Goal: Task Accomplishment & Management: Manage account settings

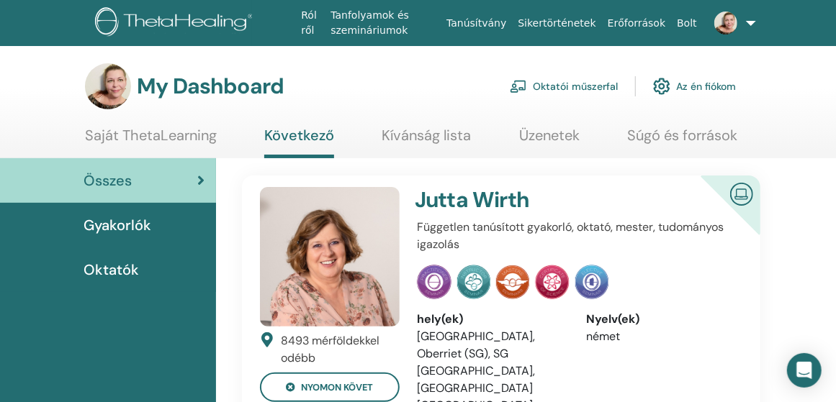
click at [561, 78] on link "Oktatói műszerfal" at bounding box center [564, 87] width 108 height 32
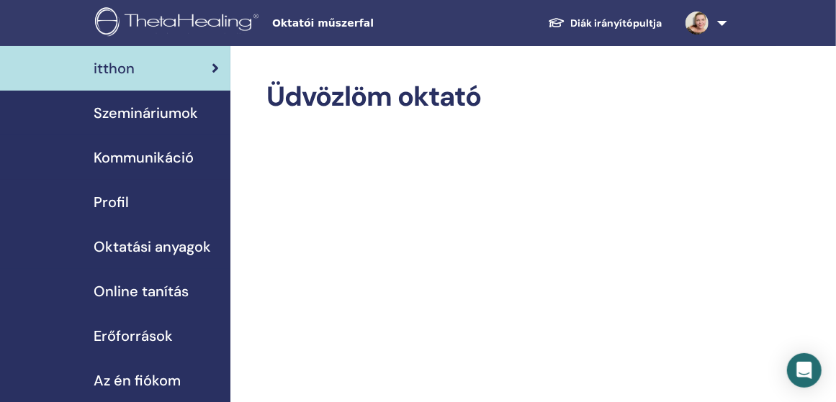
click at [163, 112] on span "Szemináriumok" at bounding box center [146, 113] width 104 height 22
click at [158, 109] on span "Szemináriumok" at bounding box center [146, 113] width 104 height 22
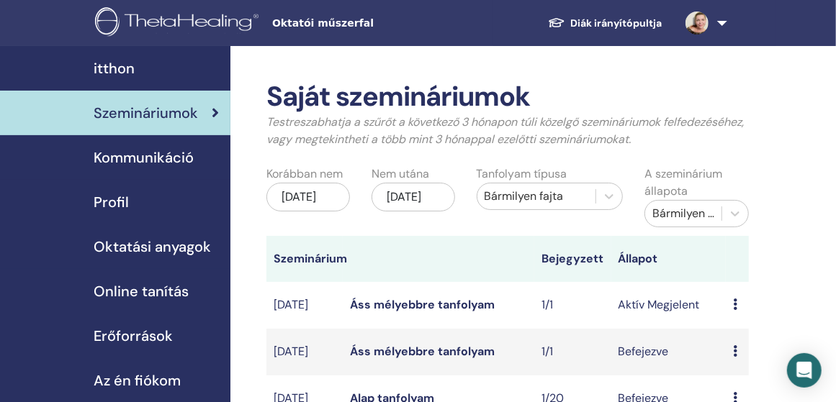
click at [446, 304] on link "Áss mélyebbre tanfolyam" at bounding box center [422, 304] width 145 height 15
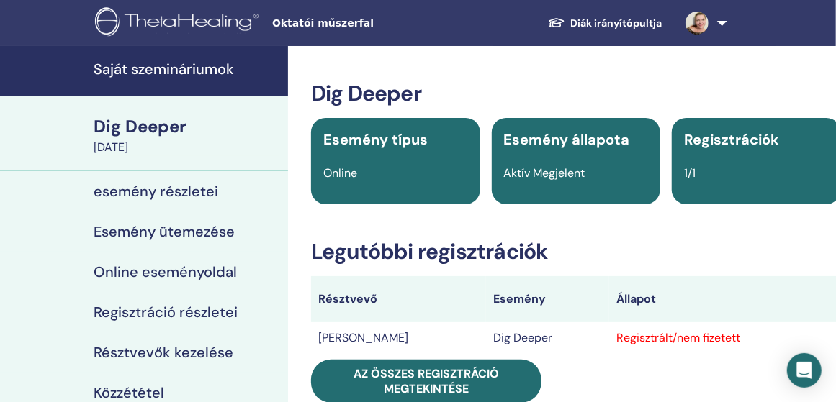
click at [204, 191] on h4 "esemény részletei" at bounding box center [156, 191] width 125 height 17
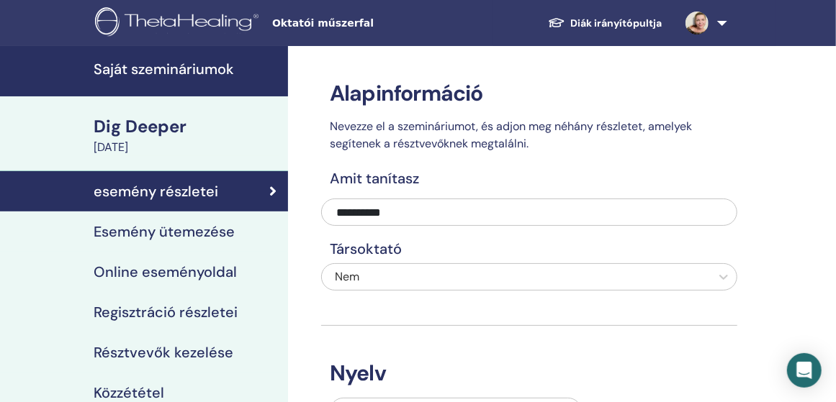
click at [215, 273] on h4 "Online eseményoldal" at bounding box center [165, 272] width 143 height 17
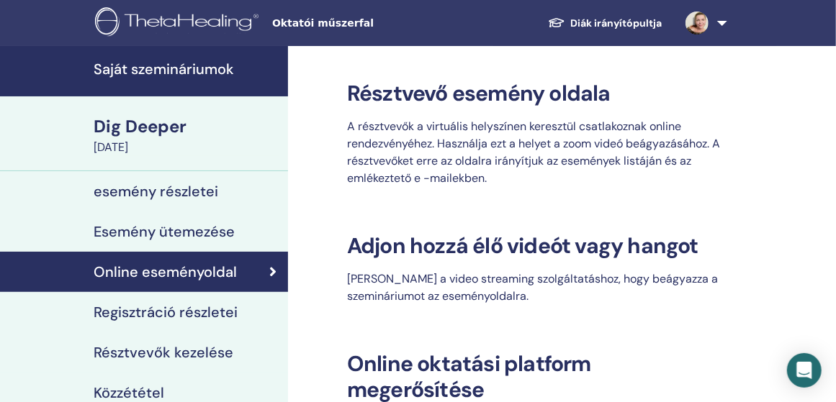
click at [212, 313] on h4 "Regisztráció részletei" at bounding box center [166, 312] width 144 height 17
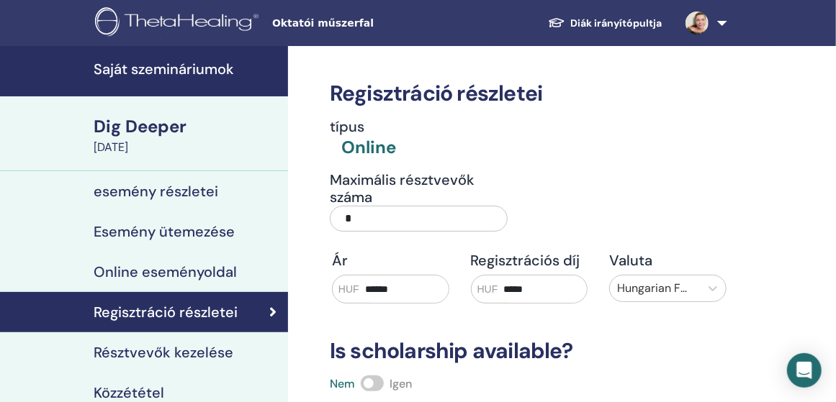
click at [362, 220] on input "*" at bounding box center [419, 219] width 178 height 26
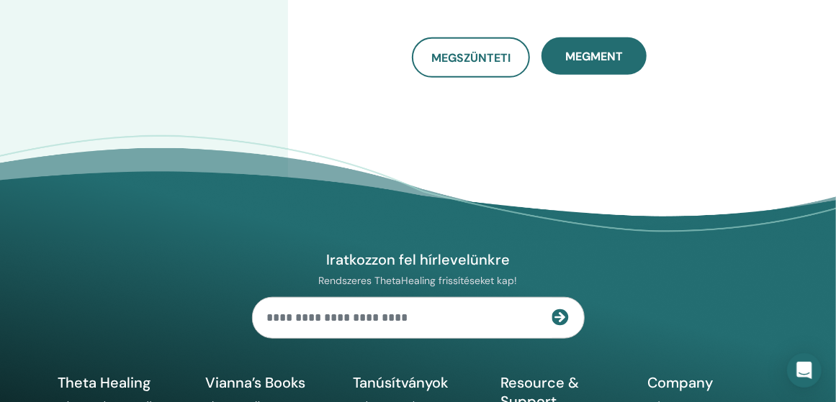
scroll to position [528, 0]
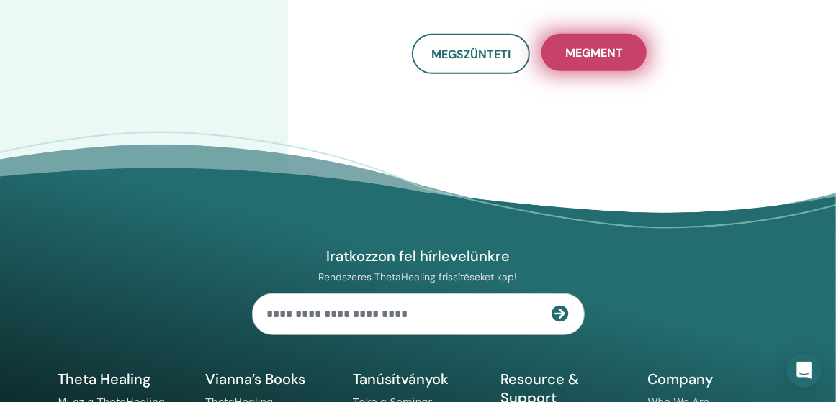
type input "**"
click at [587, 50] on span "Megment" at bounding box center [594, 52] width 58 height 15
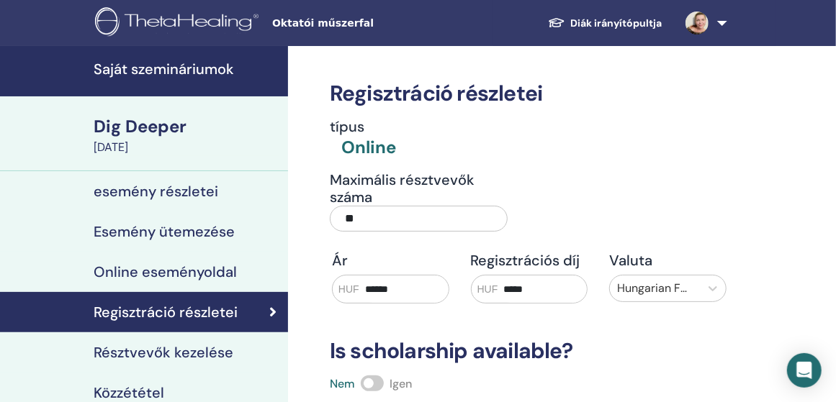
scroll to position [264, 0]
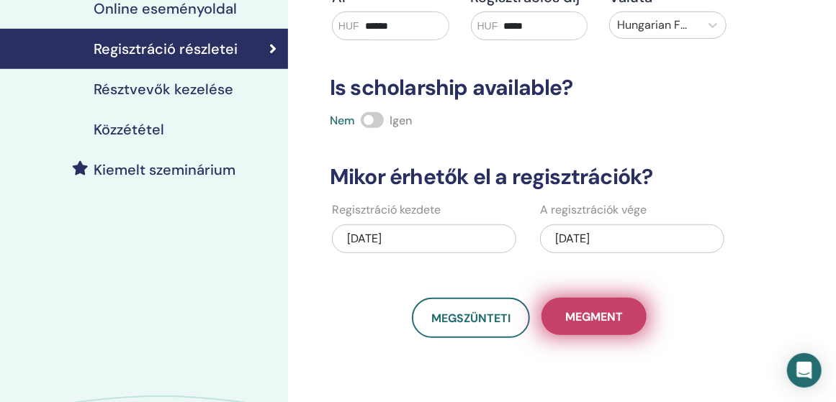
click at [586, 312] on span "Megment" at bounding box center [594, 317] width 58 height 15
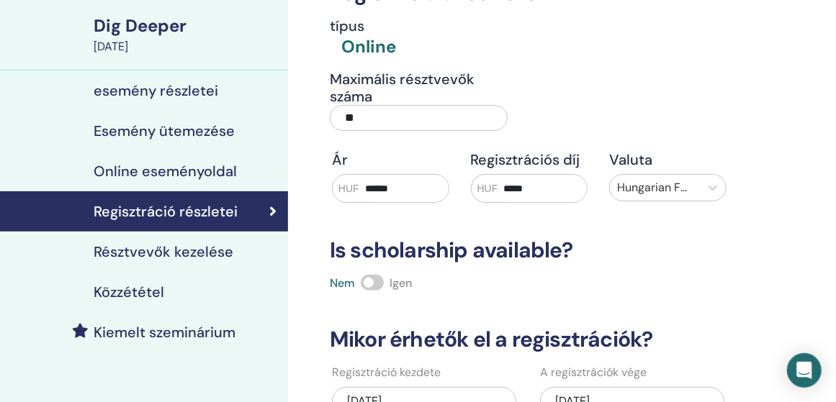
scroll to position [0, 0]
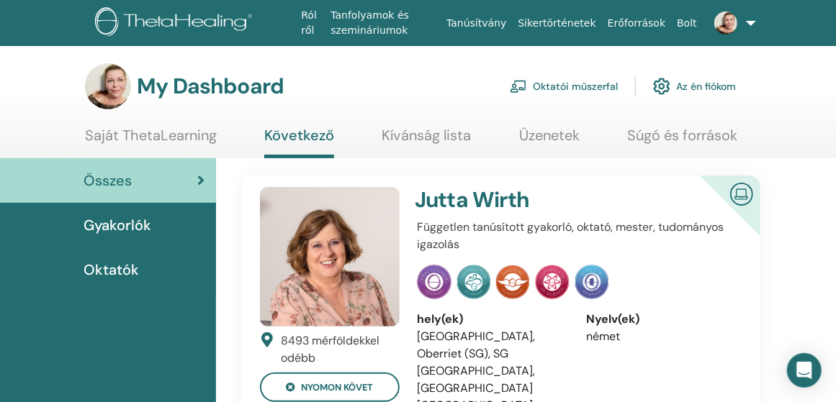
click at [569, 81] on link "Oktatói műszerfal" at bounding box center [564, 87] width 108 height 32
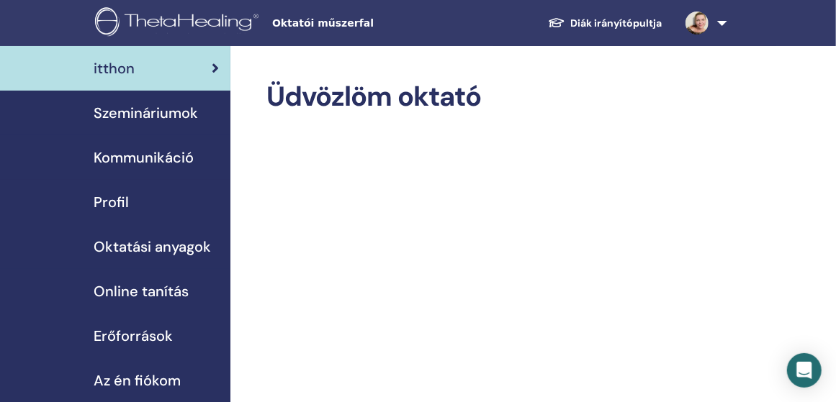
click at [166, 107] on span "Szemináriumok" at bounding box center [146, 113] width 104 height 22
